Goal: Task Accomplishment & Management: Complete application form

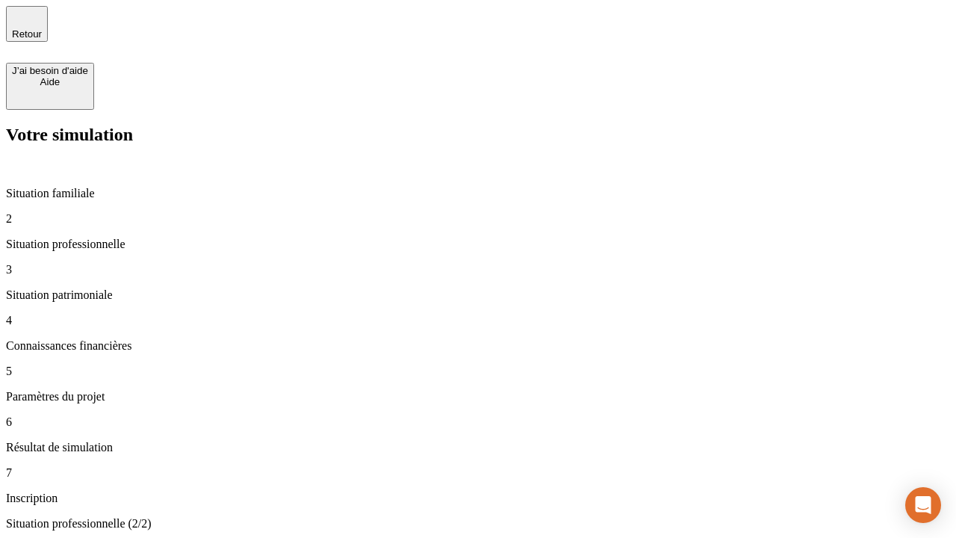
type input "30 000"
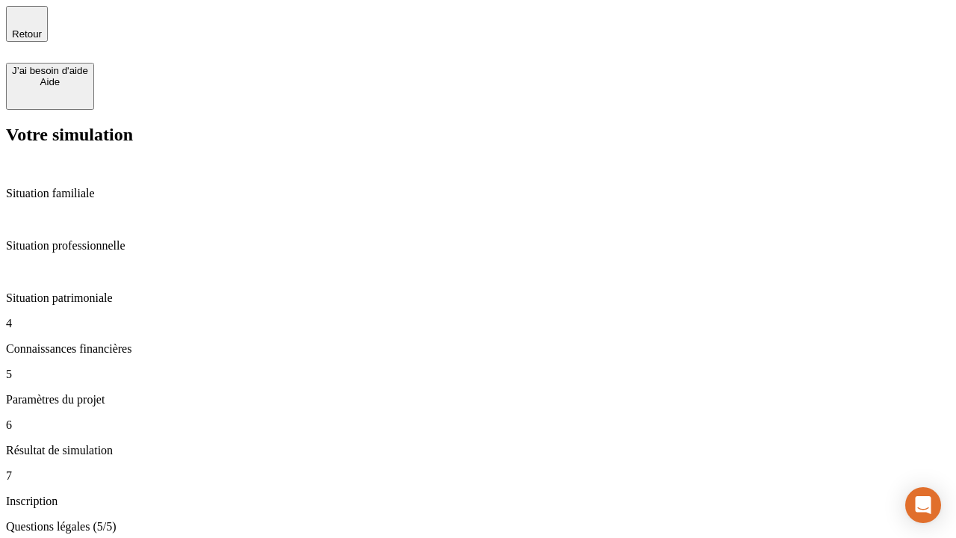
type input "25"
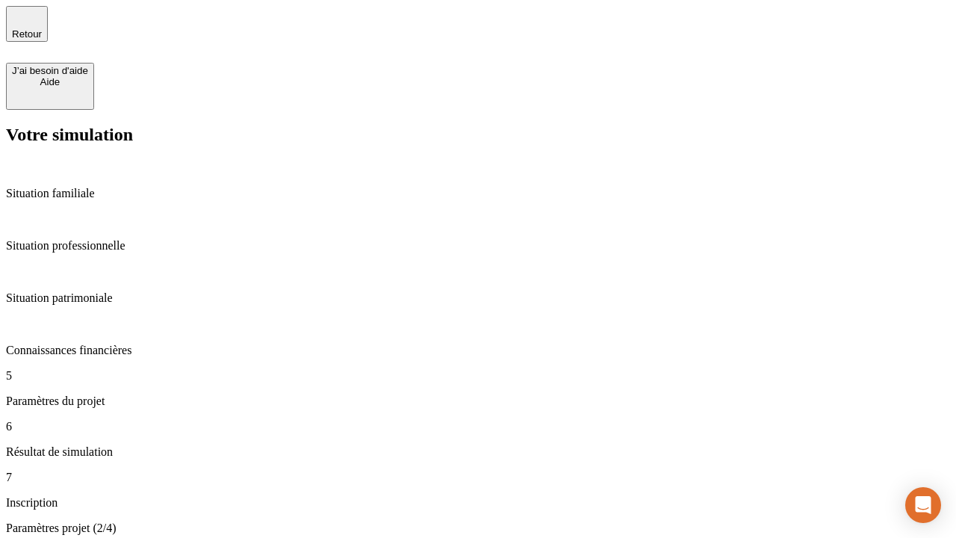
type input "1 000"
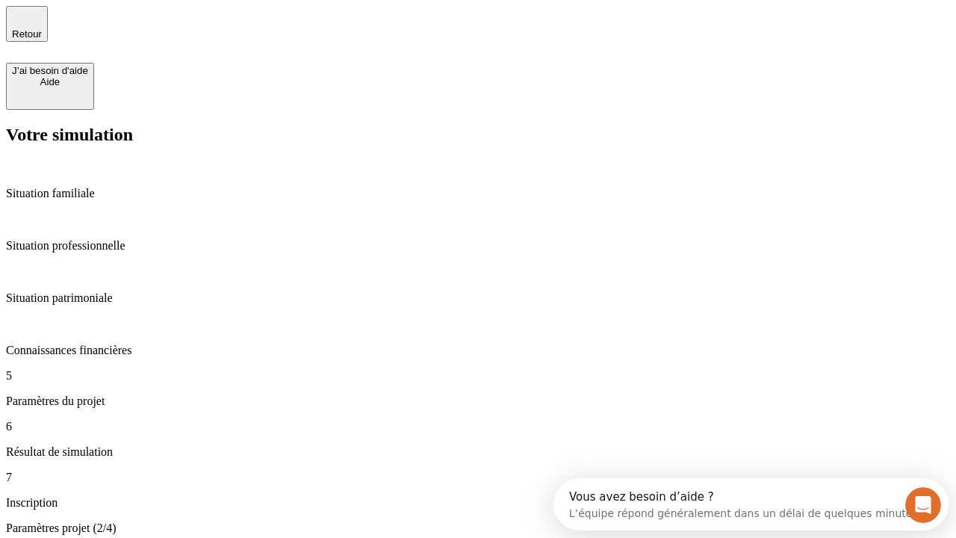
type input "640"
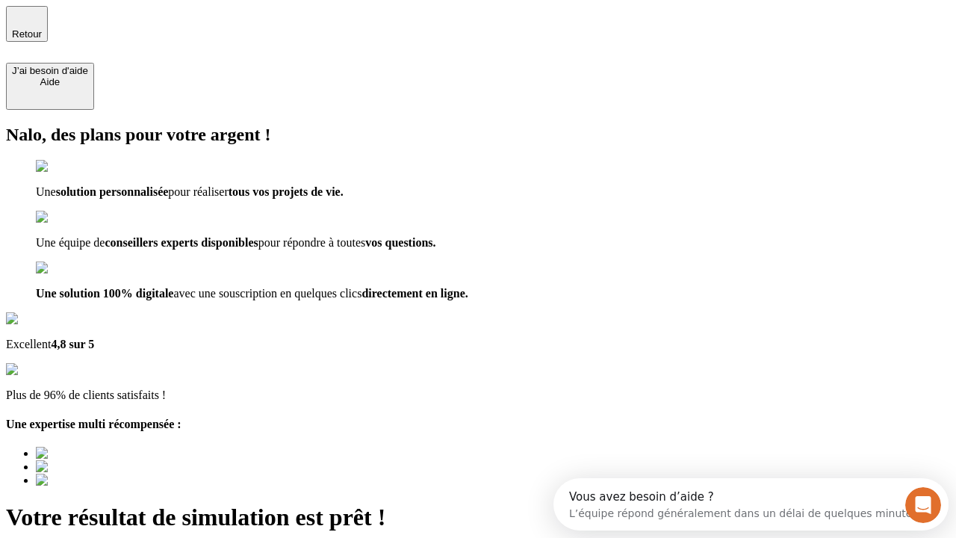
type input "[EMAIL_ADDRESS][PERSON_NAME][DOMAIN_NAME]"
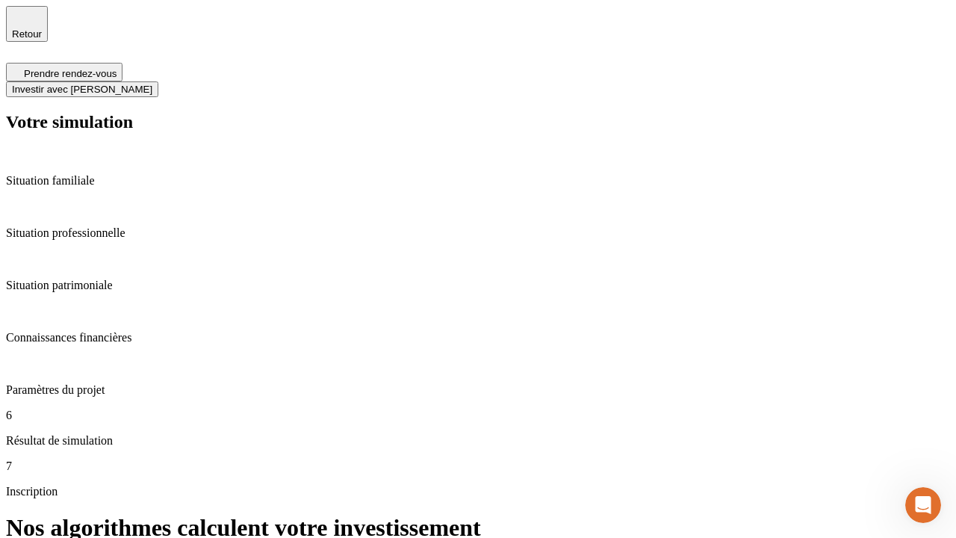
scroll to position [6, 0]
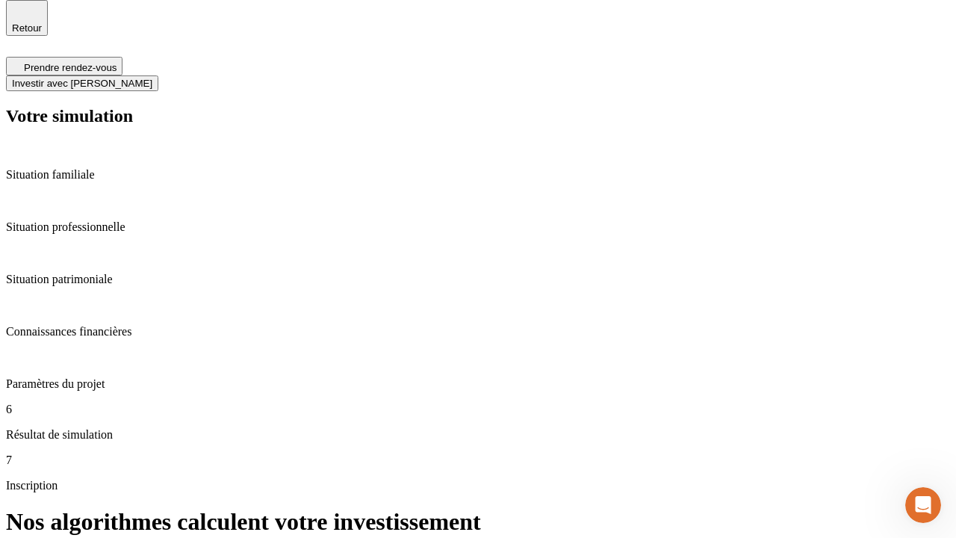
click at [152, 78] on span "Investir avec [PERSON_NAME]" at bounding box center [82, 83] width 140 height 11
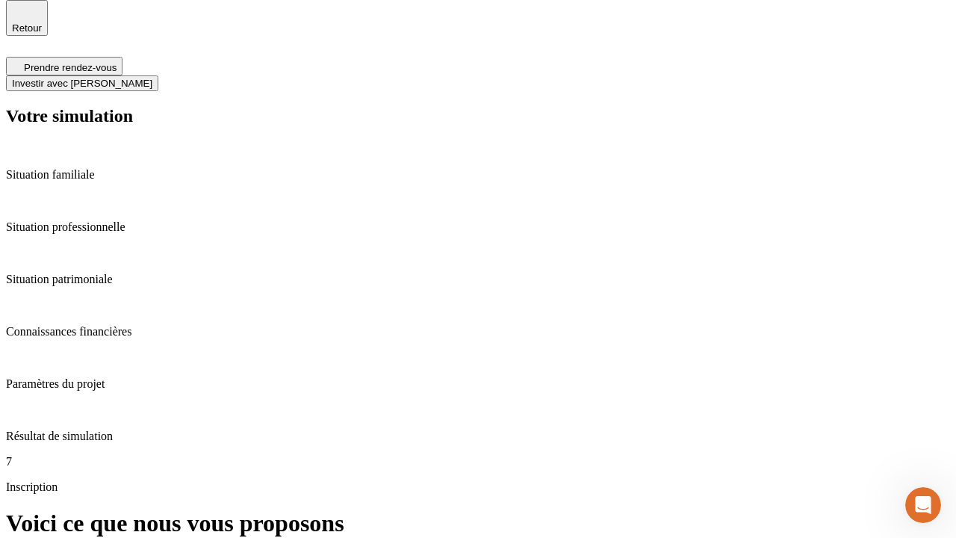
scroll to position [0, 0]
